Goal: Task Accomplishment & Management: Manage account settings

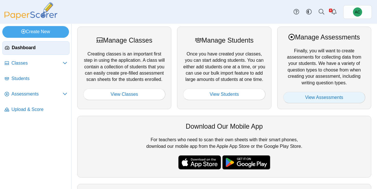
click at [303, 98] on link "View Assessments" at bounding box center [324, 97] width 82 height 11
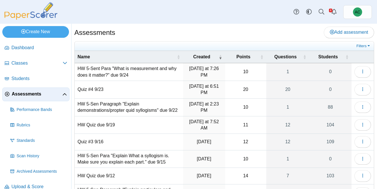
click at [85, 89] on td "Quiz #4 9/23" at bounding box center [129, 90] width 108 height 18
click at [25, 180] on link "Upload & Score" at bounding box center [35, 187] width 67 height 14
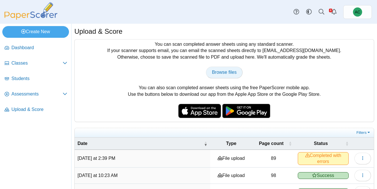
click at [219, 70] on span "Browse files" at bounding box center [224, 72] width 25 height 5
type input "**********"
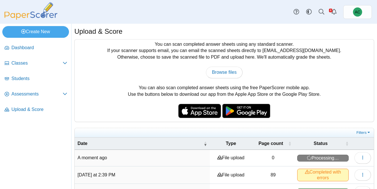
scroll to position [33, 0]
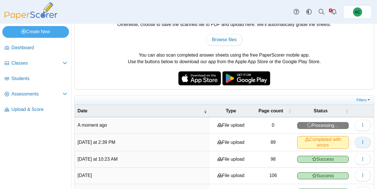
click at [361, 137] on button "button" at bounding box center [362, 142] width 17 height 11
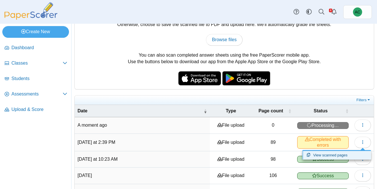
click at [341, 153] on link "View scanned pages" at bounding box center [336, 155] width 69 height 9
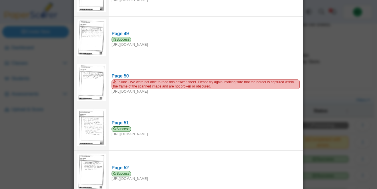
scroll to position [2160, 0]
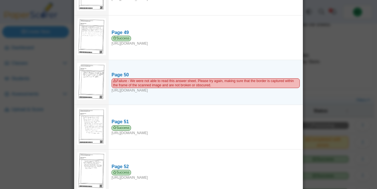
click at [101, 68] on img at bounding box center [91, 81] width 29 height 37
click at [94, 69] on img at bounding box center [91, 81] width 29 height 37
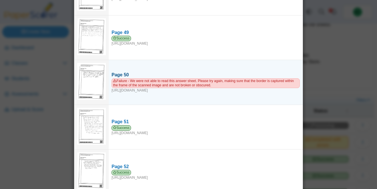
click at [118, 72] on div "Page 50" at bounding box center [205, 75] width 188 height 6
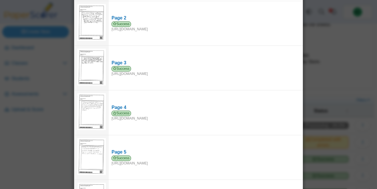
scroll to position [0, 0]
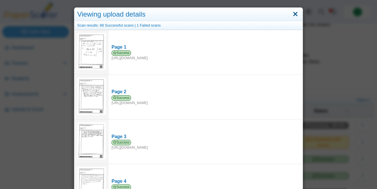
click at [295, 15] on link "Close" at bounding box center [295, 14] width 9 height 10
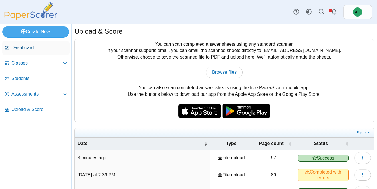
click at [21, 48] on span "Dashboard" at bounding box center [39, 48] width 56 height 6
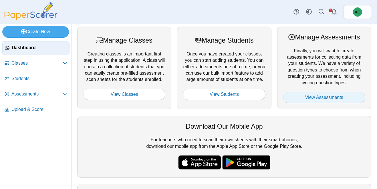
click at [300, 97] on link "View Assessments" at bounding box center [324, 97] width 82 height 11
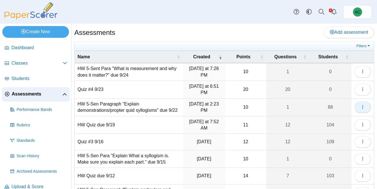
click at [361, 107] on icon "button" at bounding box center [362, 107] width 5 height 5
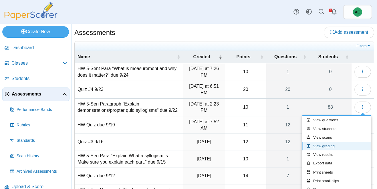
click at [332, 145] on link "View grading" at bounding box center [336, 146] width 69 height 9
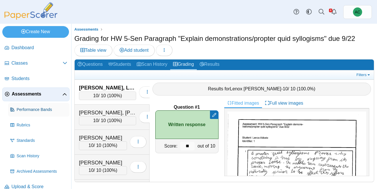
click at [16, 105] on link "Performance Bands" at bounding box center [38, 110] width 61 height 14
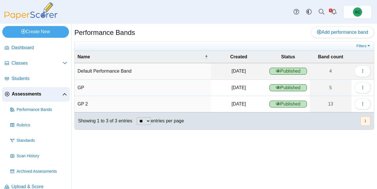
click at [20, 94] on span "Assessments" at bounding box center [37, 94] width 51 height 6
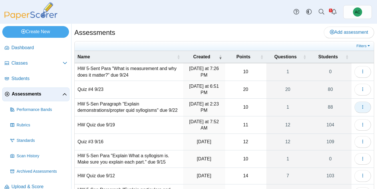
click at [366, 109] on button "button" at bounding box center [362, 106] width 17 height 11
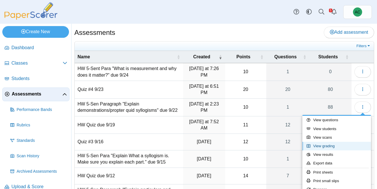
click at [327, 147] on link "View grading" at bounding box center [336, 146] width 69 height 9
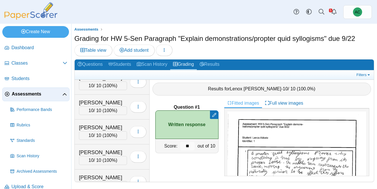
scroll to position [608, 0]
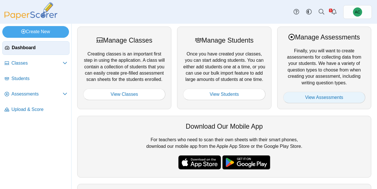
click at [293, 99] on link "View Assessments" at bounding box center [324, 97] width 82 height 11
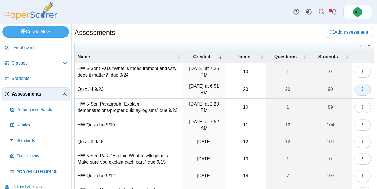
click at [361, 88] on icon "button" at bounding box center [362, 89] width 5 height 5
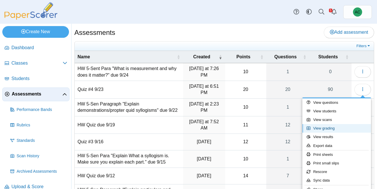
click at [332, 127] on link "View grading" at bounding box center [336, 128] width 69 height 9
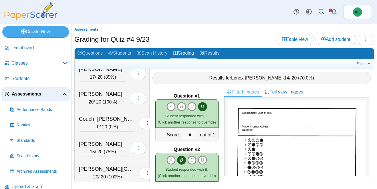
scroll to position [432, 0]
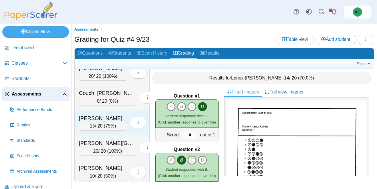
click at [111, 118] on div "[PERSON_NAME]" at bounding box center [103, 118] width 48 height 7
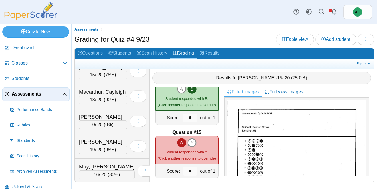
scroll to position [1407, 0]
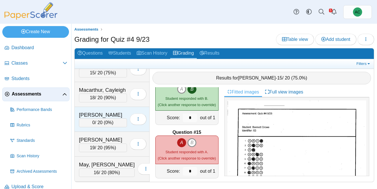
click at [100, 117] on div "[PERSON_NAME]" at bounding box center [103, 114] width 48 height 7
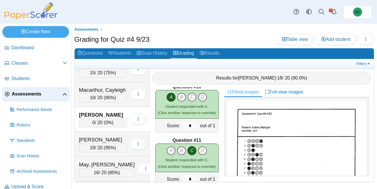
scroll to position [481, 0]
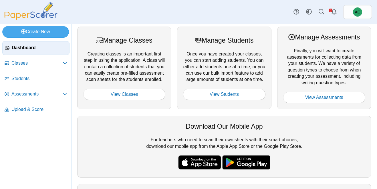
click at [329, 90] on div at bounding box center [324, 89] width 82 height 6
click at [318, 97] on link "View Assessments" at bounding box center [324, 97] width 82 height 11
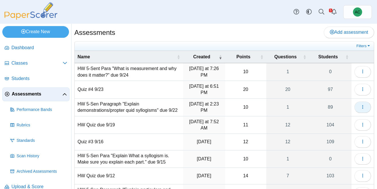
click at [365, 110] on button "button" at bounding box center [362, 106] width 17 height 11
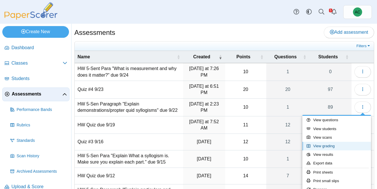
click at [332, 146] on link "View grading" at bounding box center [336, 146] width 69 height 9
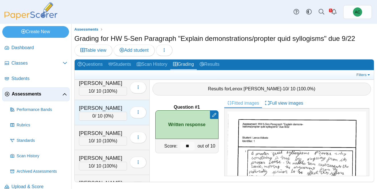
scroll to position [652, 0]
click at [103, 113] on div "0 / 10 ( 0% )" at bounding box center [103, 116] width 48 height 9
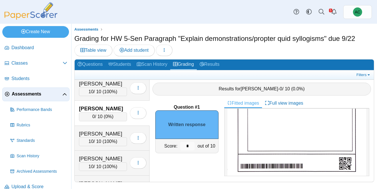
scroll to position [119, 0]
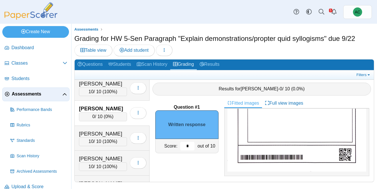
click at [191, 146] on input "*" at bounding box center [187, 146] width 14 height 9
type input "**"
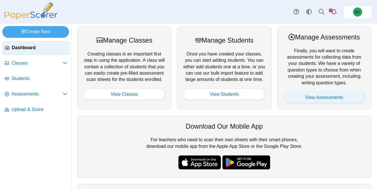
click at [304, 97] on link "View Assessments" at bounding box center [324, 97] width 82 height 11
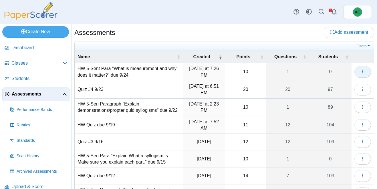
click at [361, 72] on icon "button" at bounding box center [362, 71] width 5 height 5
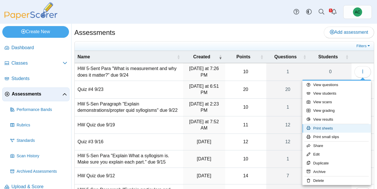
click at [326, 127] on link "Print sheets" at bounding box center [336, 128] width 69 height 9
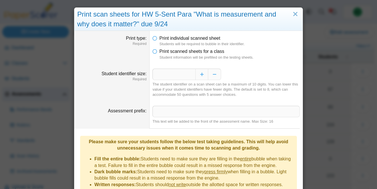
click at [185, 56] on dfn "Student information will be prefilled on the testing sheets." at bounding box center [229, 57] width 140 height 5
click at [159, 52] on li "Print scanned sheets for a class Student information will be prefilled on the t…" at bounding box center [225, 54] width 147 height 12
click at [154, 52] on icon at bounding box center [154, 50] width 5 height 4
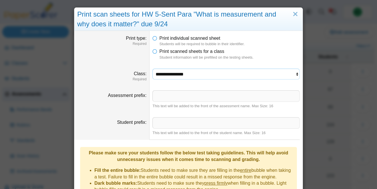
click at [173, 69] on select "**********" at bounding box center [225, 74] width 147 height 11
select select "**********"
click at [152, 69] on select "**********" at bounding box center [225, 74] width 147 height 11
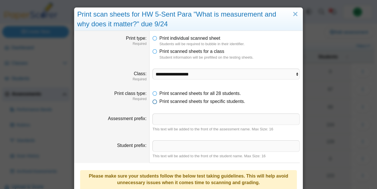
click at [193, 101] on span "Print scanned sheets for specific students." at bounding box center [202, 101] width 86 height 5
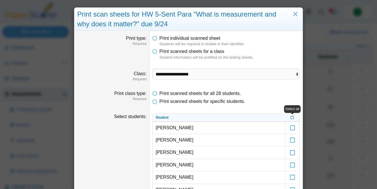
click at [292, 119] on label at bounding box center [291, 117] width 3 height 5
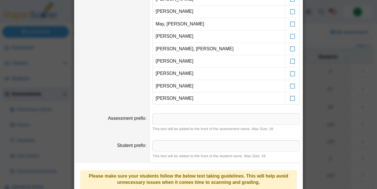
scroll to position [363, 0]
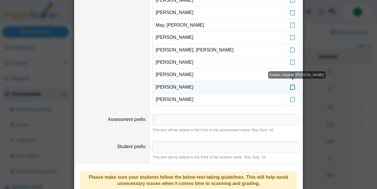
click at [292, 87] on icon at bounding box center [293, 84] width 6 height 5
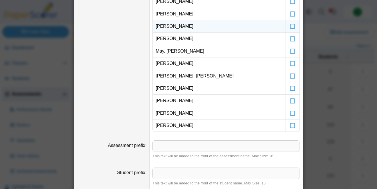
scroll to position [330, 0]
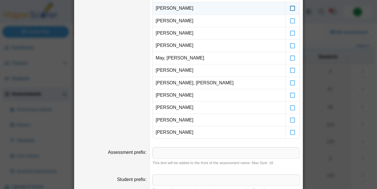
click at [293, 8] on icon at bounding box center [293, 5] width 6 height 5
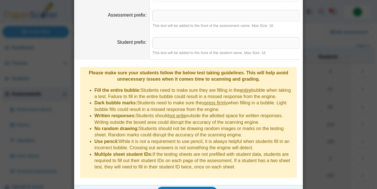
scroll to position [473, 0]
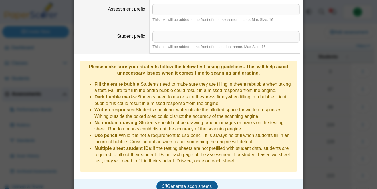
click at [190, 184] on span "Generate scan sheets" at bounding box center [186, 186] width 49 height 5
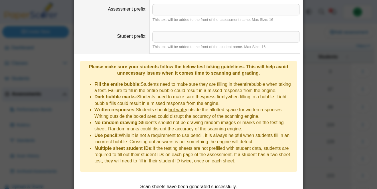
scroll to position [519, 0]
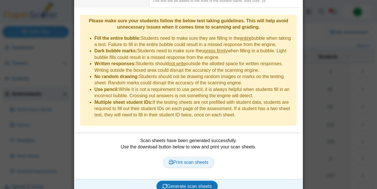
click at [176, 159] on link "Print scan sheets" at bounding box center [189, 162] width 52 height 11
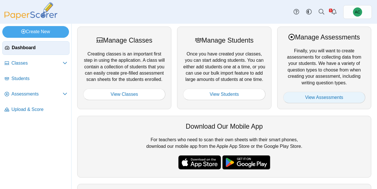
click at [324, 96] on link "View Assessments" at bounding box center [324, 97] width 82 height 11
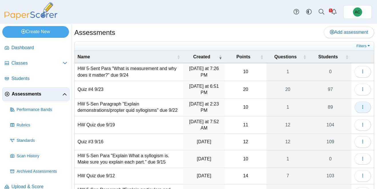
click at [366, 109] on button "button" at bounding box center [362, 106] width 17 height 11
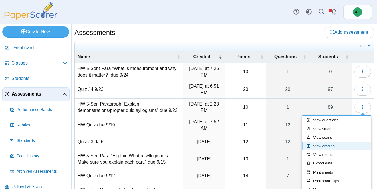
click at [332, 144] on link "View grading" at bounding box center [336, 146] width 69 height 9
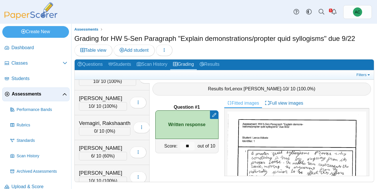
scroll to position [2010, 0]
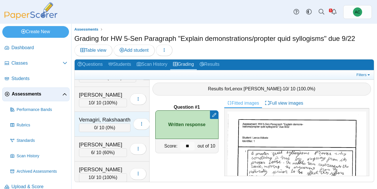
click at [104, 119] on div "Vemagiri, Rakshaanth" at bounding box center [104, 119] width 51 height 7
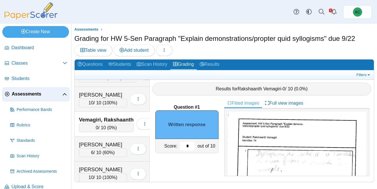
click at [190, 145] on input "*" at bounding box center [187, 146] width 14 height 9
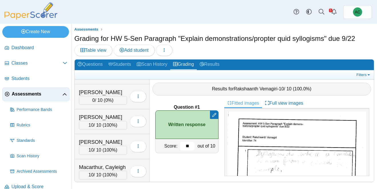
scroll to position [1239, 0]
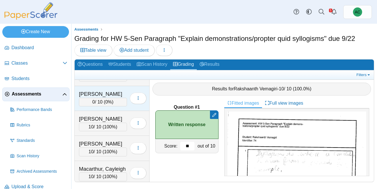
type input "**"
click at [110, 91] on div "Lopez, Luca" at bounding box center [103, 93] width 48 height 7
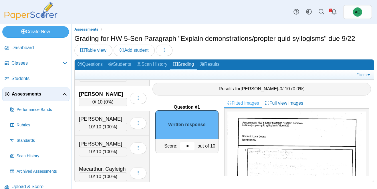
click at [189, 146] on input "*" at bounding box center [187, 146] width 14 height 9
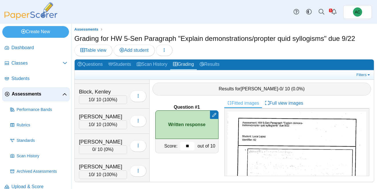
scroll to position [323, 0]
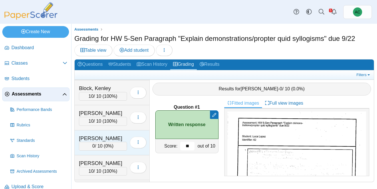
type input "**"
click at [102, 142] on div "0 / 10 ( 0% )" at bounding box center [103, 146] width 48 height 9
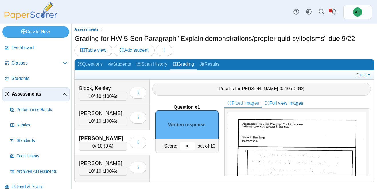
click at [194, 144] on input "*" at bounding box center [187, 146] width 14 height 9
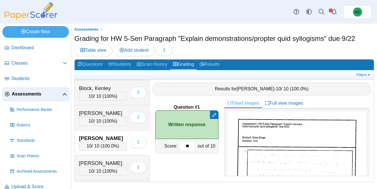
scroll to position [325, 0]
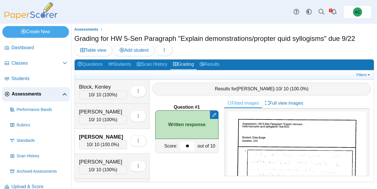
type input "**"
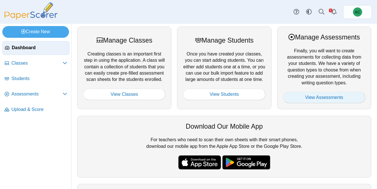
click at [306, 97] on link "View Assessments" at bounding box center [324, 97] width 82 height 11
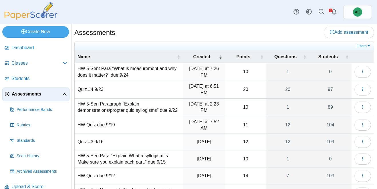
click at [123, 108] on td "HW 5-Sen Paragraph "Explain demonstrations/propter quid syllogisms" due 9/22" at bounding box center [129, 108] width 108 height 18
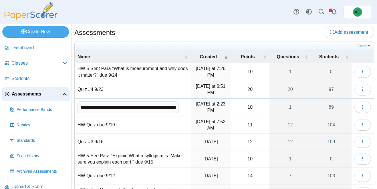
click at [128, 132] on td "HW Quiz due 9/19" at bounding box center [133, 125] width 116 height 18
